Goal: Navigation & Orientation: Find specific page/section

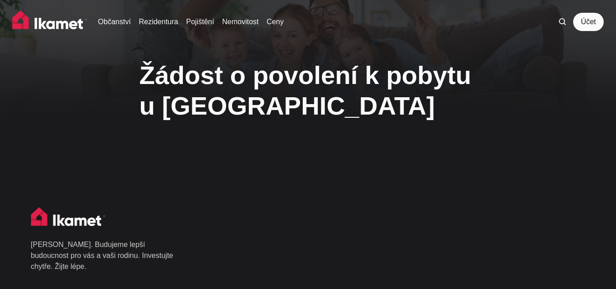
scroll to position [46, 0]
click at [589, 27] on link "Účet" at bounding box center [588, 22] width 31 height 18
